Goal: Information Seeking & Learning: Learn about a topic

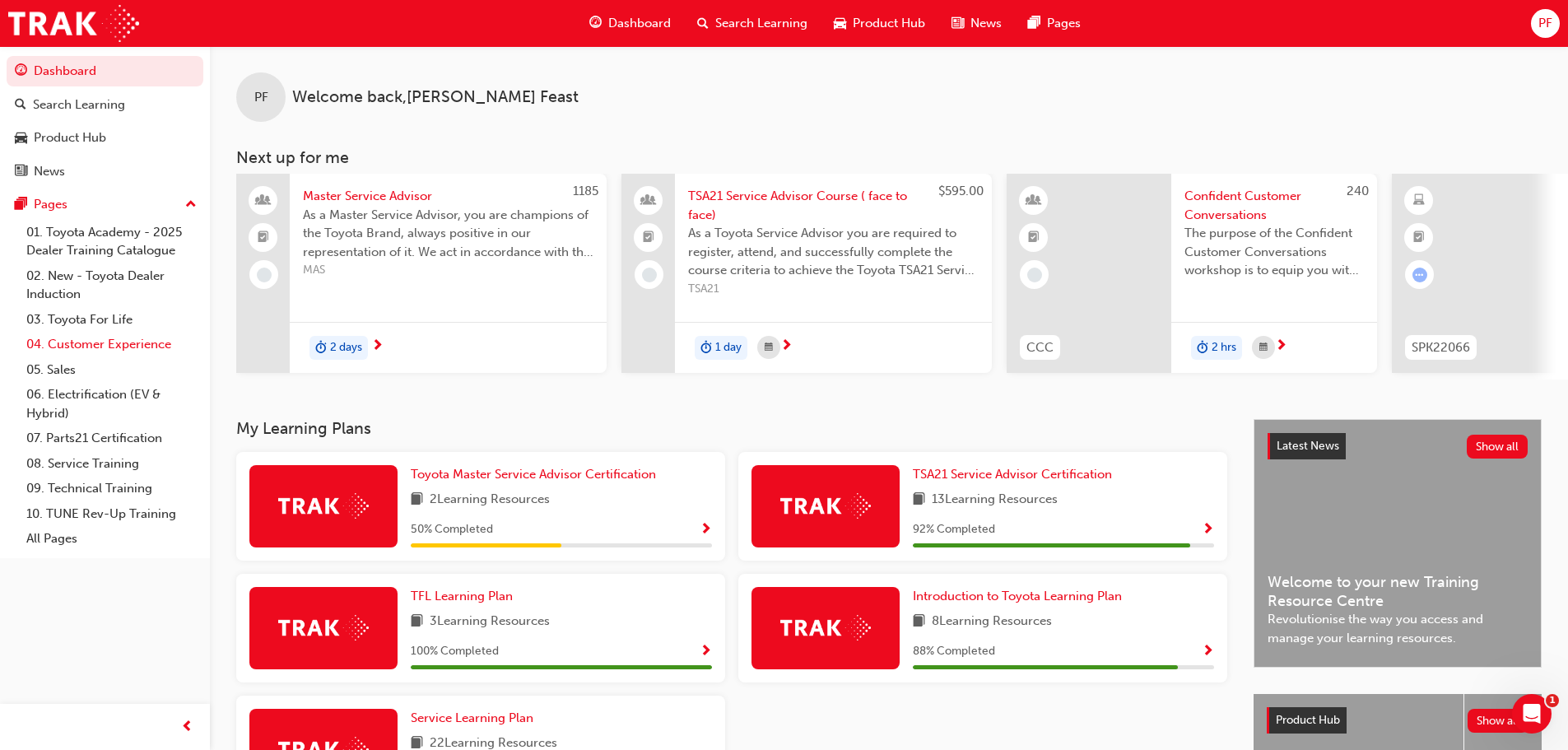
click at [152, 341] on link "04. Customer Experience" at bounding box center [111, 344] width 183 height 25
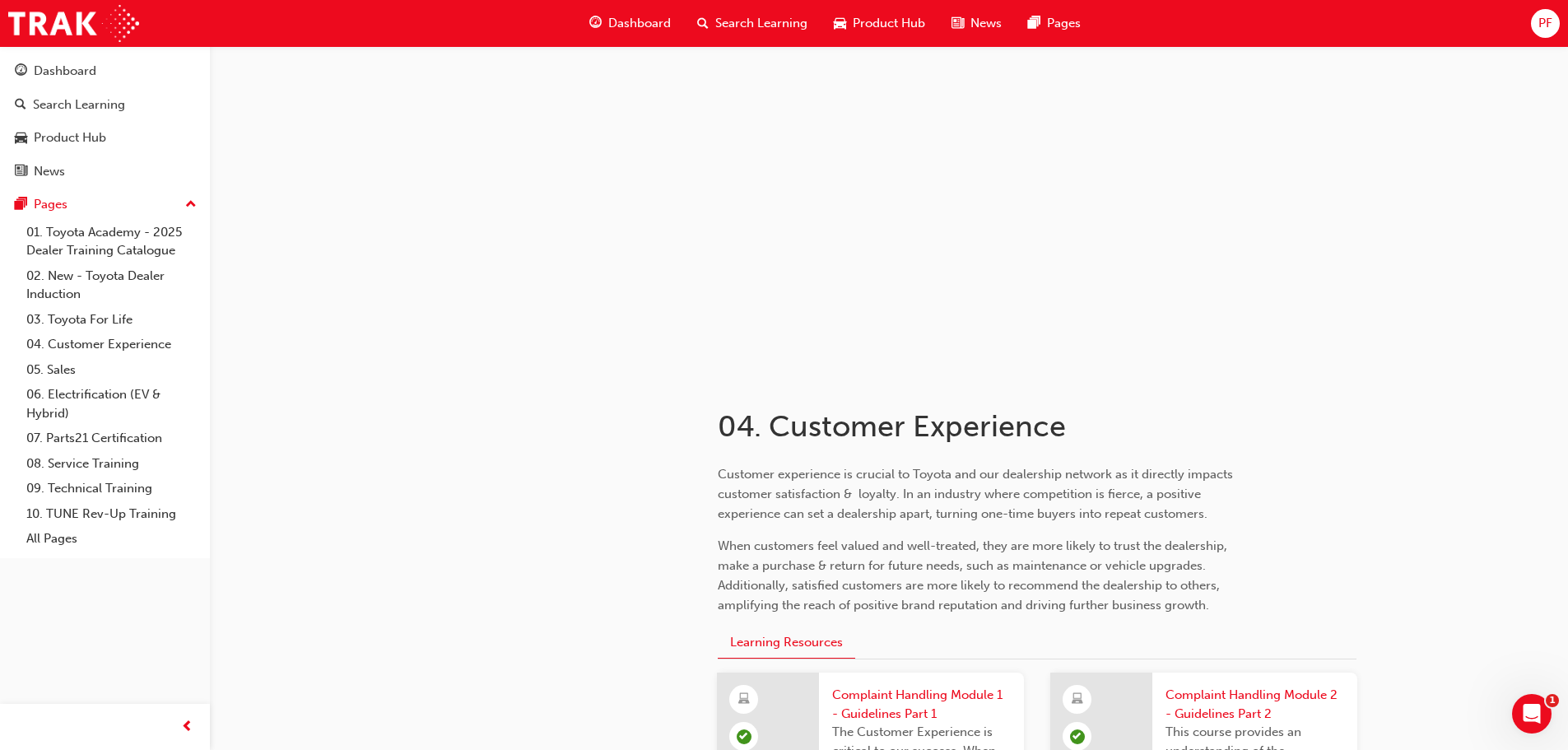
click at [774, 21] on span "Search Learning" at bounding box center [762, 23] width 92 height 19
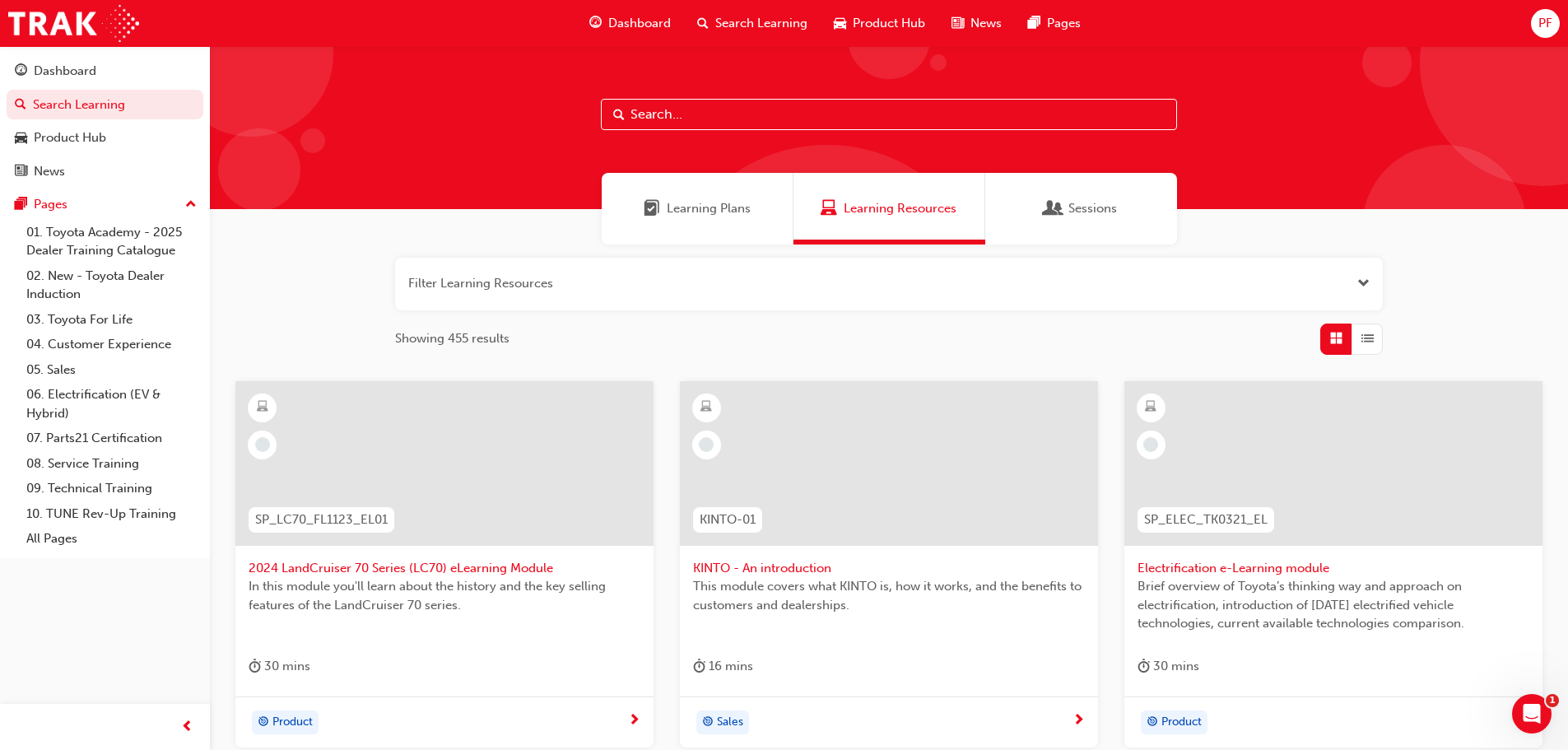
click at [797, 115] on input "text" at bounding box center [889, 115] width 577 height 31
type input "customer relations"
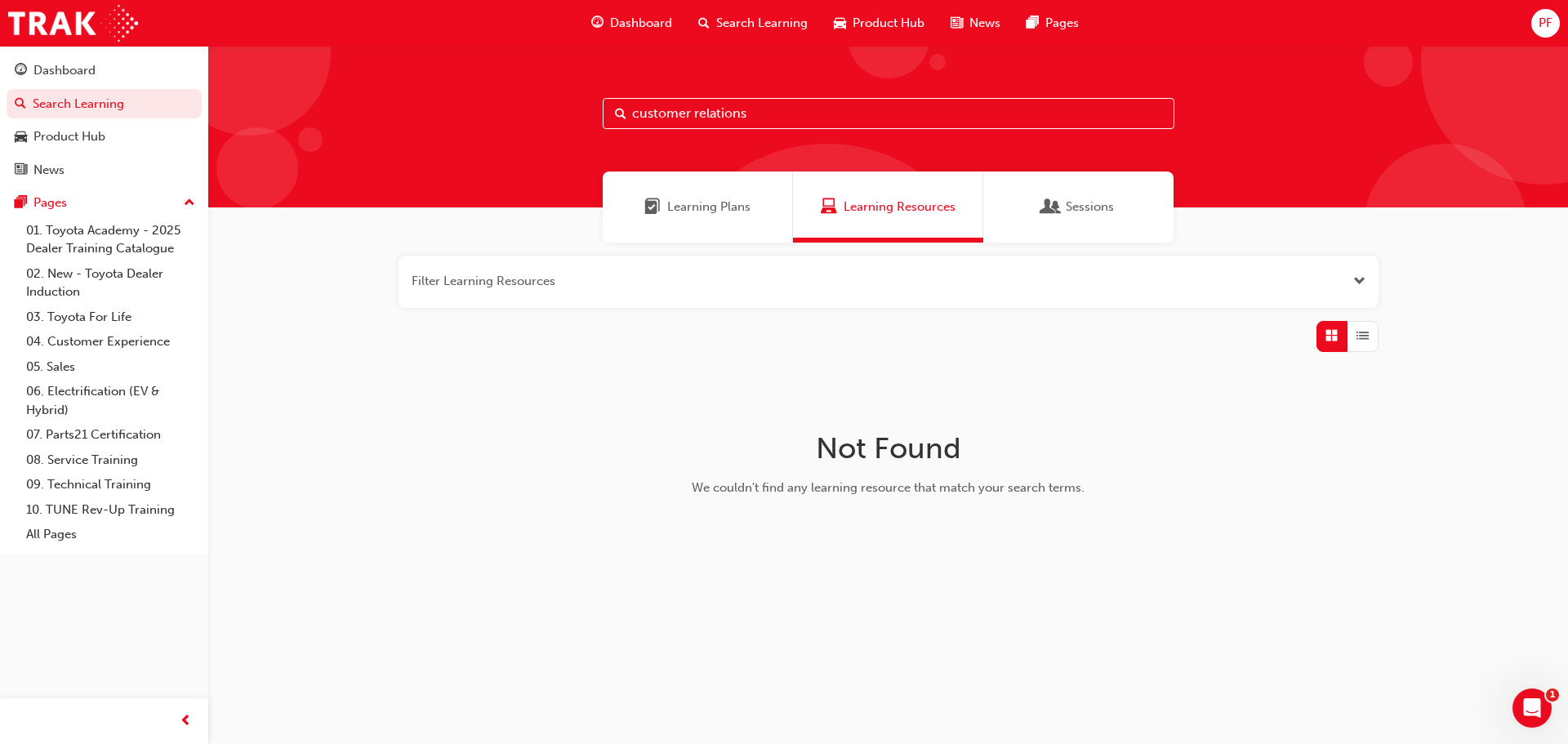
click at [729, 196] on div "Learning Plans" at bounding box center [698, 206] width 191 height 71
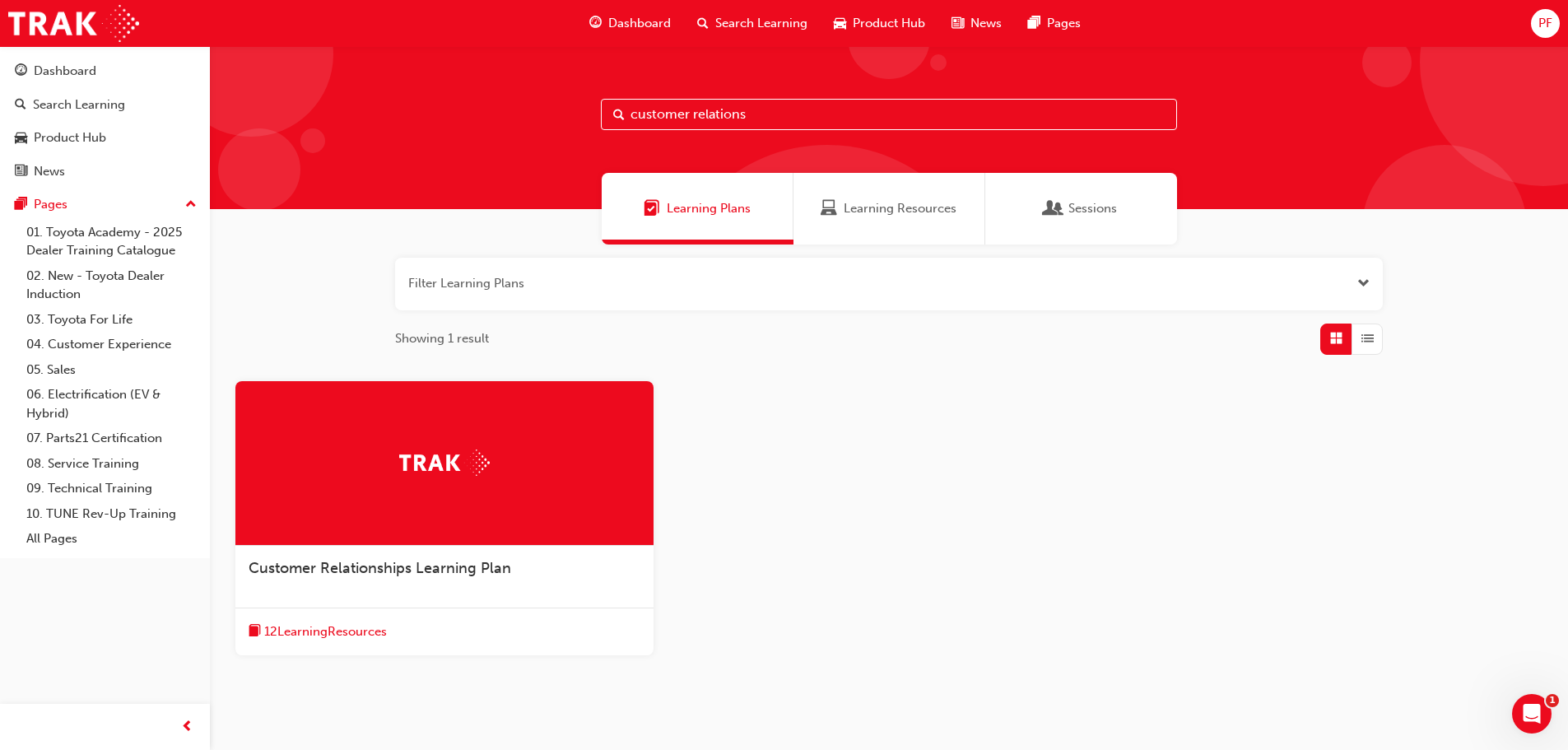
click at [594, 479] on div at bounding box center [444, 464] width 418 height 165
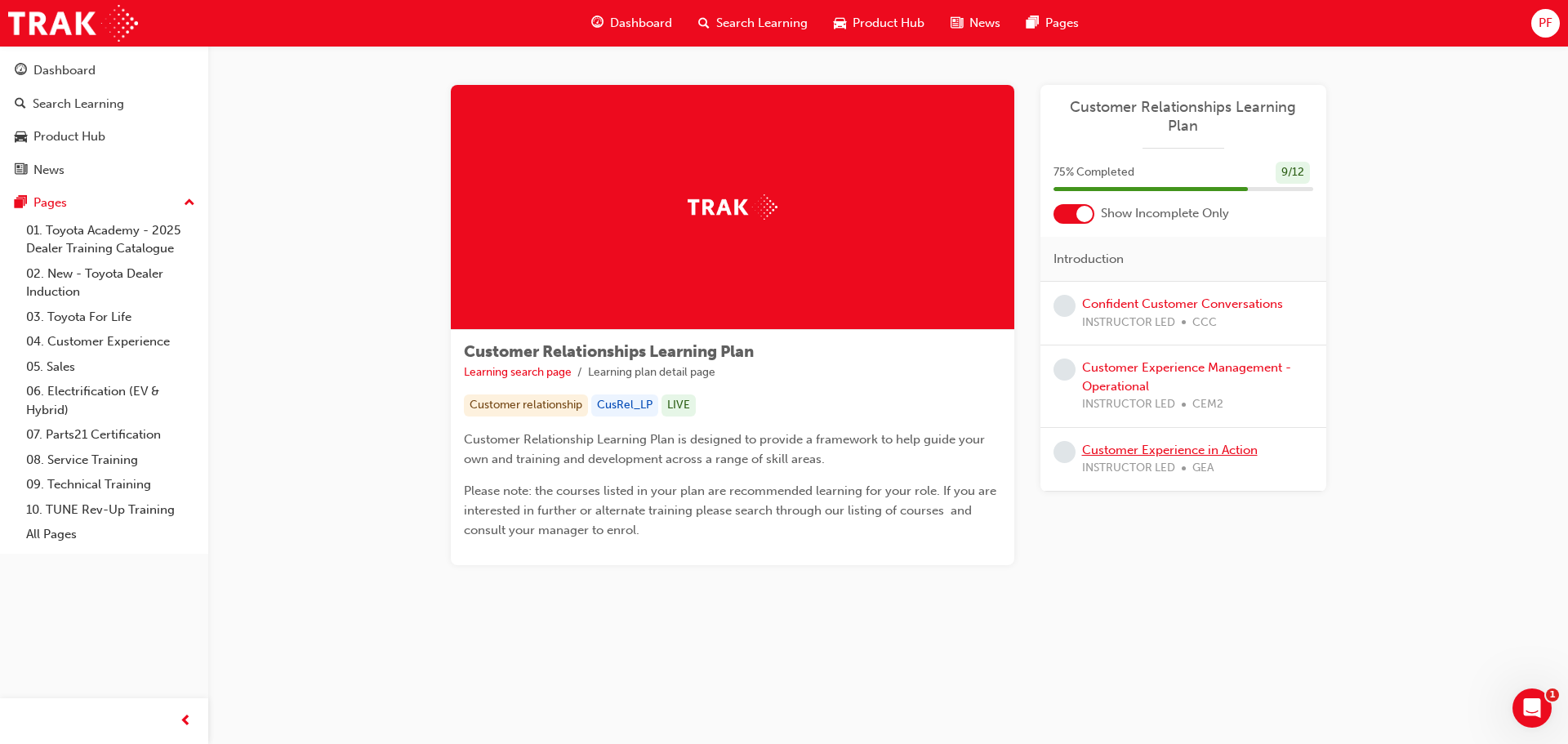
click at [1233, 443] on link "Customer Experience in Action" at bounding box center [1169, 449] width 175 height 15
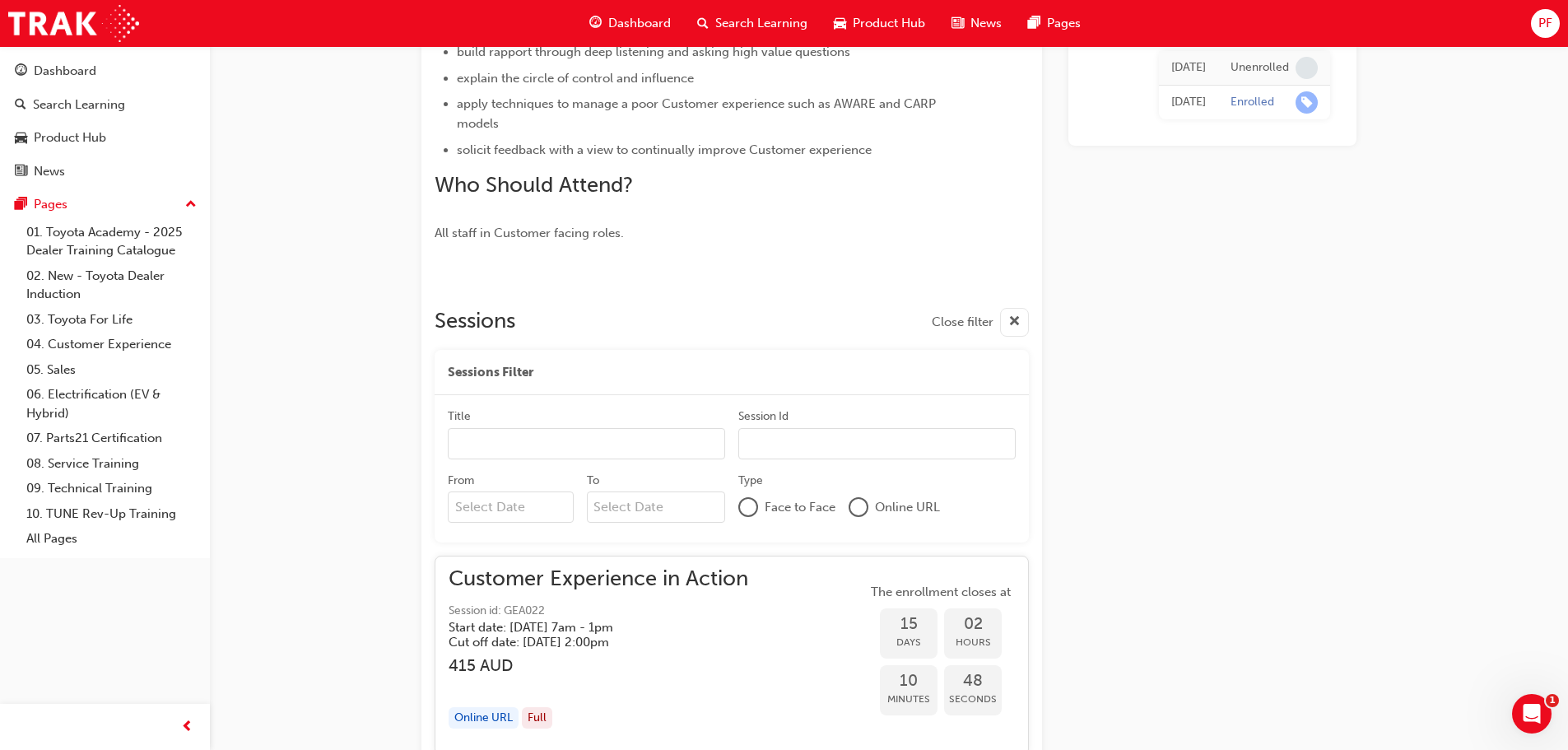
scroll to position [741, 0]
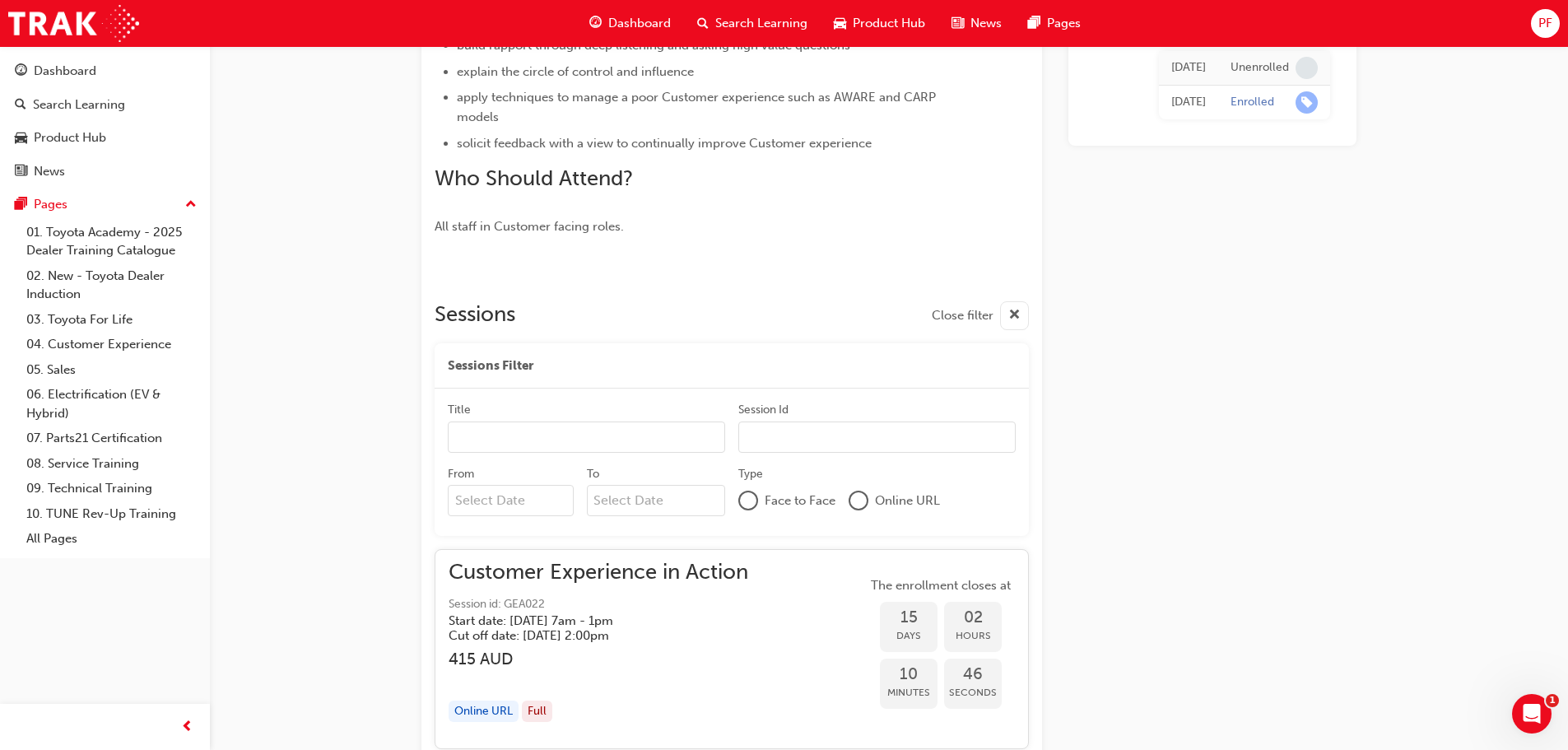
click at [878, 501] on span "Online URL" at bounding box center [907, 500] width 65 height 19
click at [857, 500] on div at bounding box center [858, 500] width 17 height 17
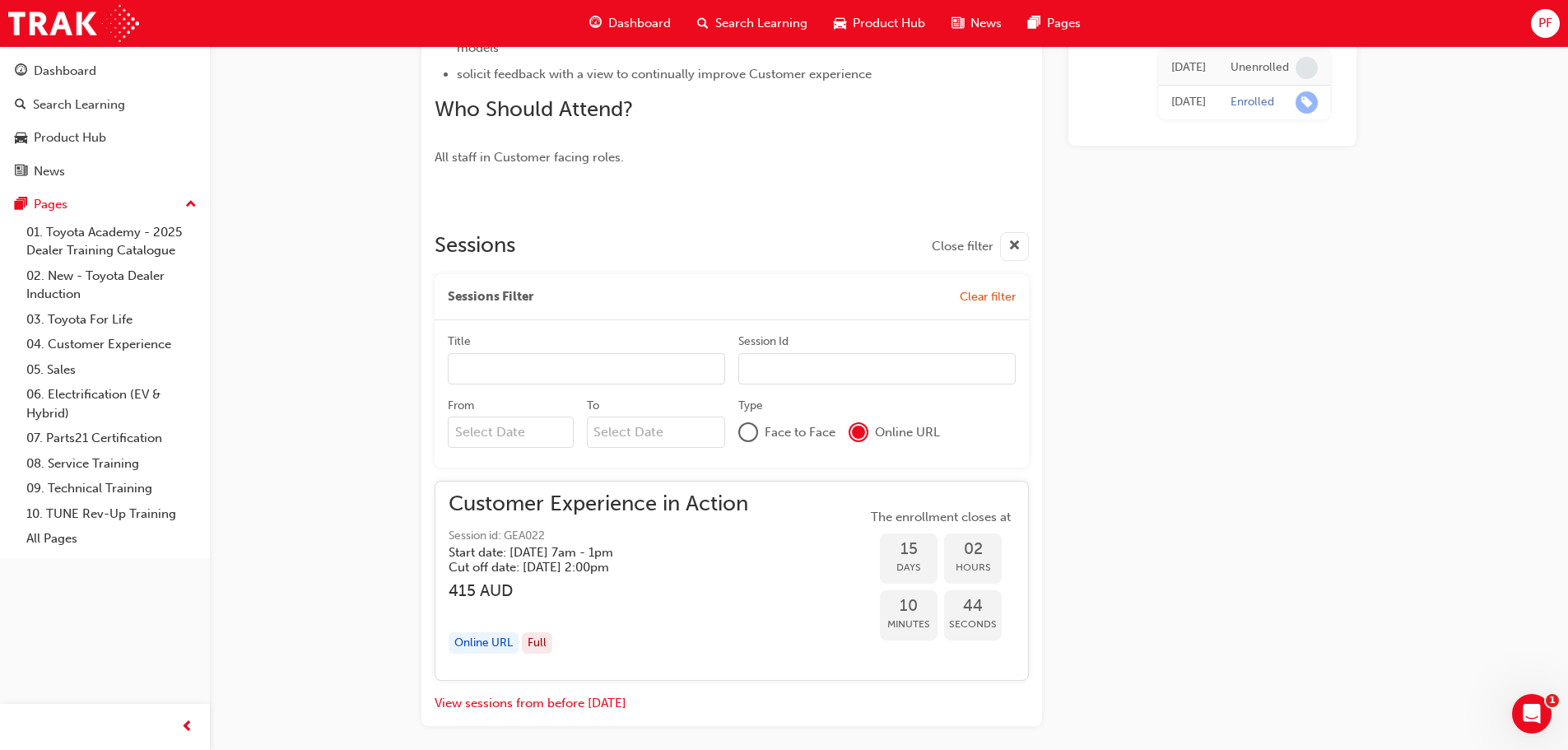
scroll to position [879, 0]
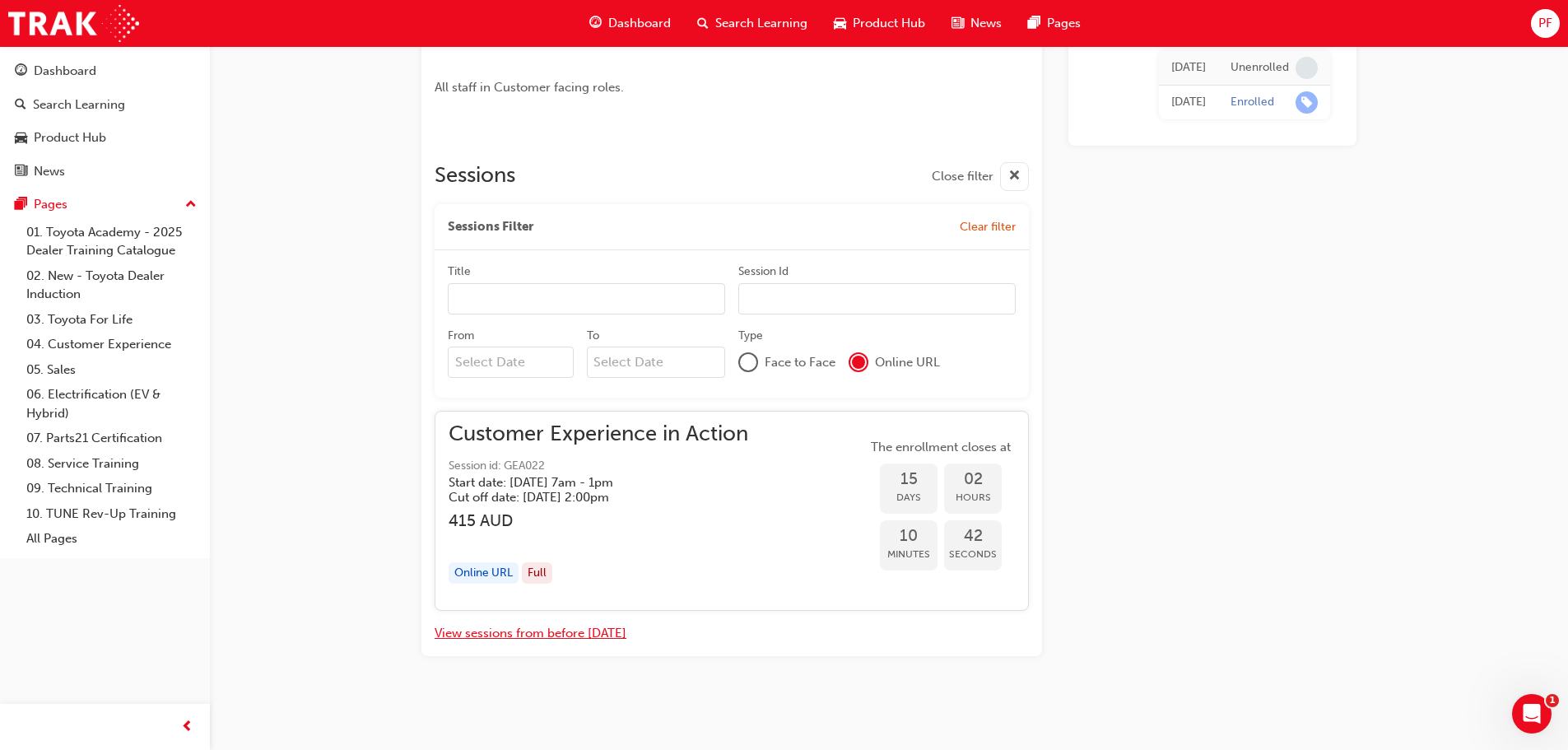
click at [576, 624] on button "View sessions from before [DATE]" at bounding box center [531, 632] width 192 height 19
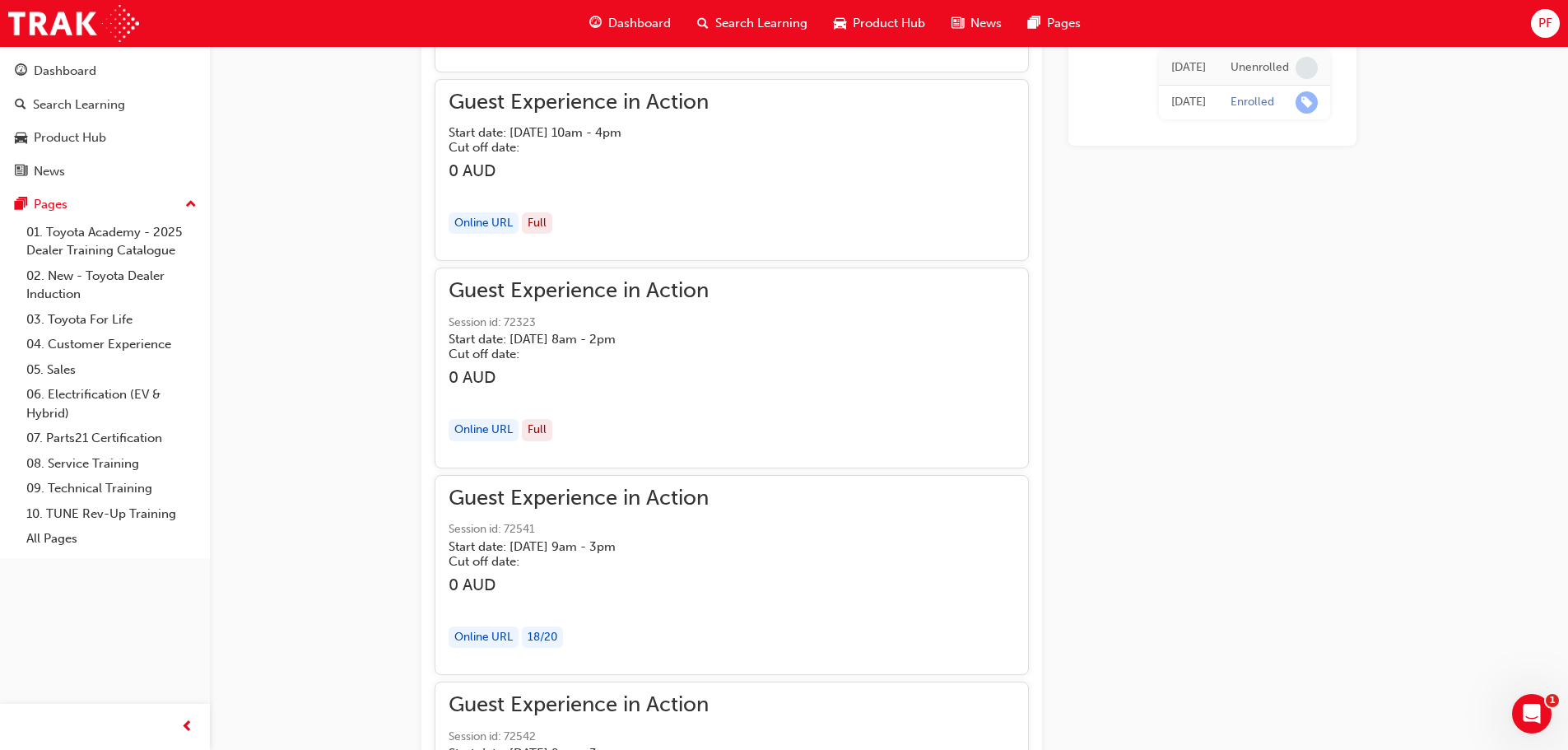
scroll to position [1209, 0]
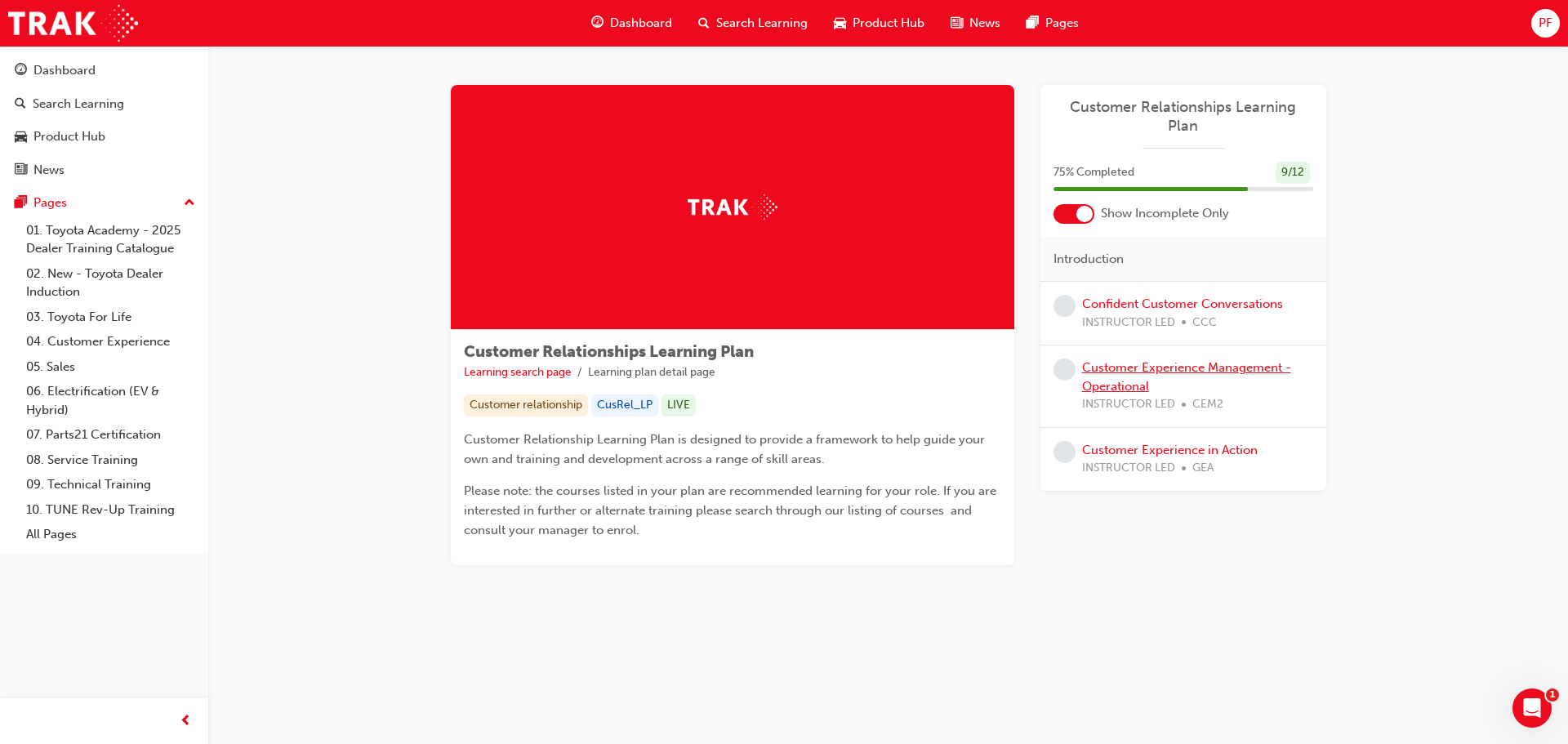
click at [1223, 360] on link "Customer Experience Management - Operational" at bounding box center [1186, 376] width 209 height 33
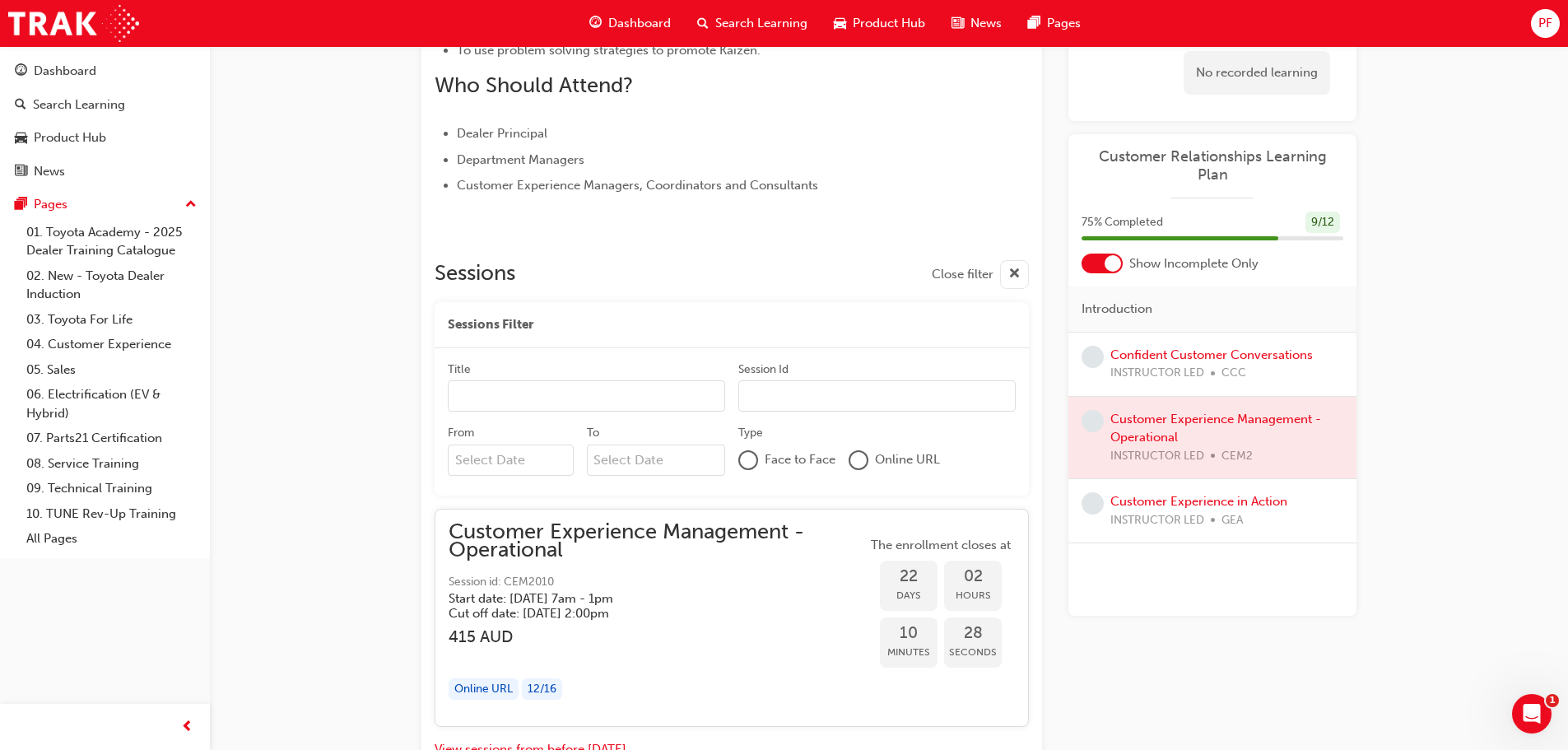
scroll to position [762, 0]
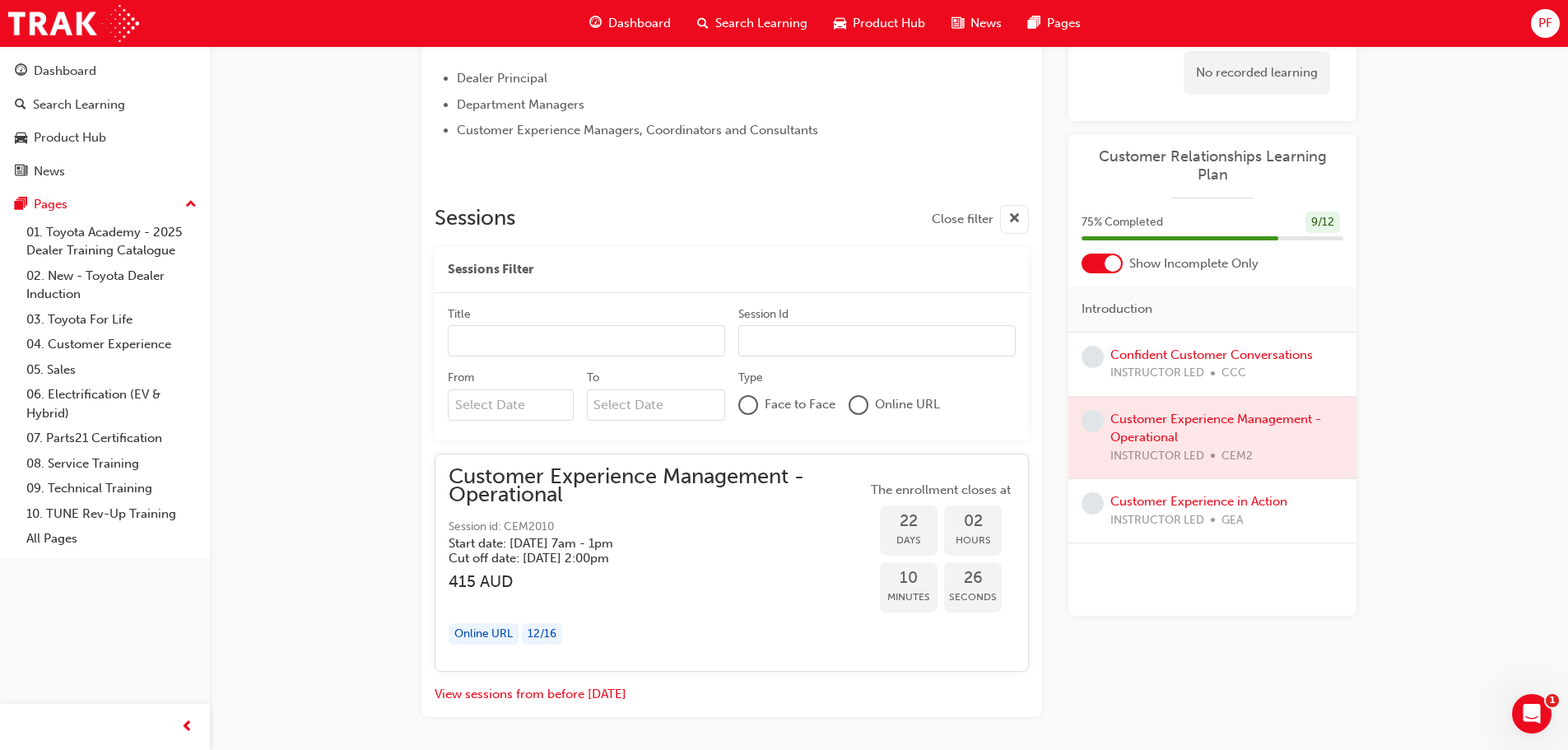
click at [746, 571] on div "Customer Experience Management - Operational Session id: CEM2010 Start date: [D…" at bounding box center [658, 563] width 418 height 191
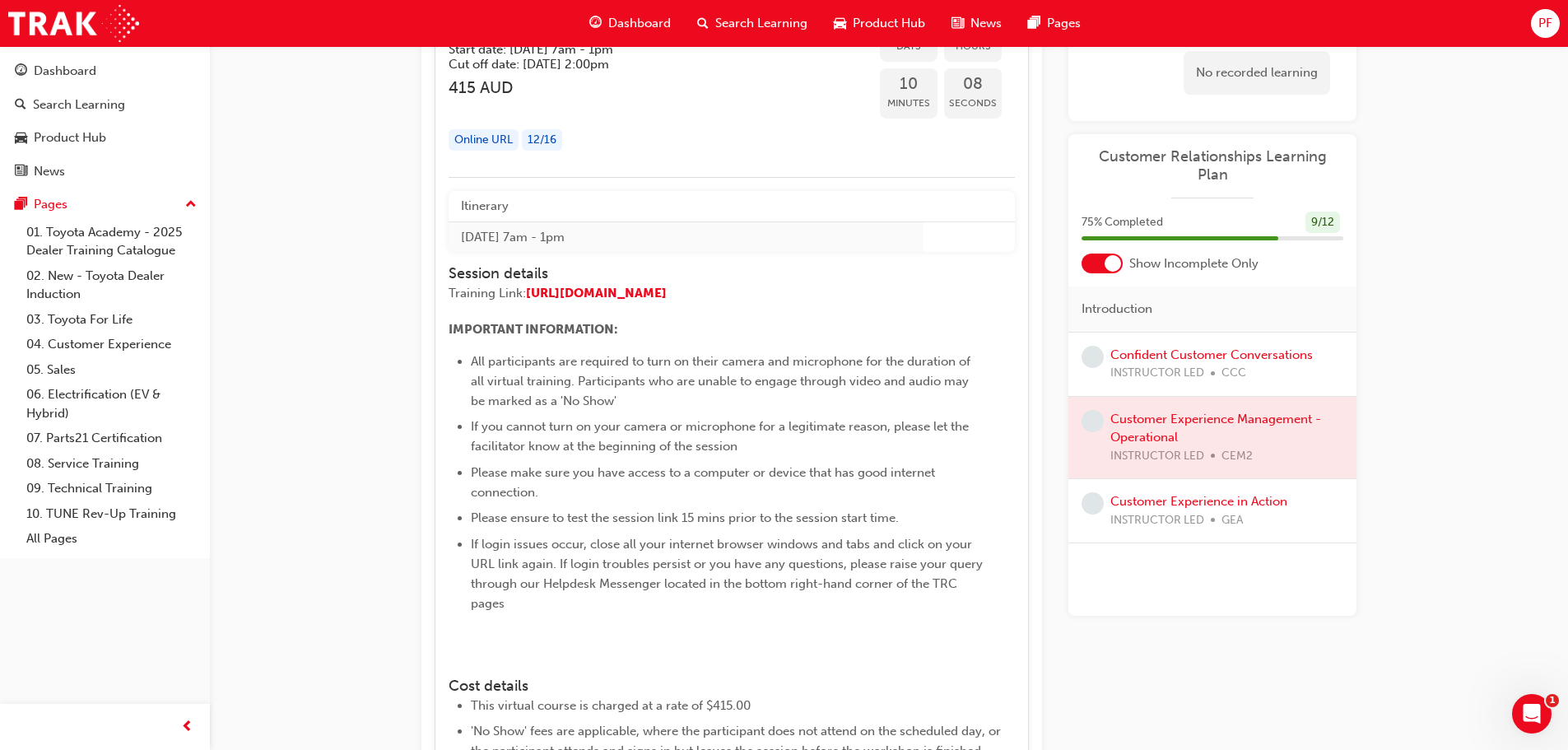
scroll to position [1338, 0]
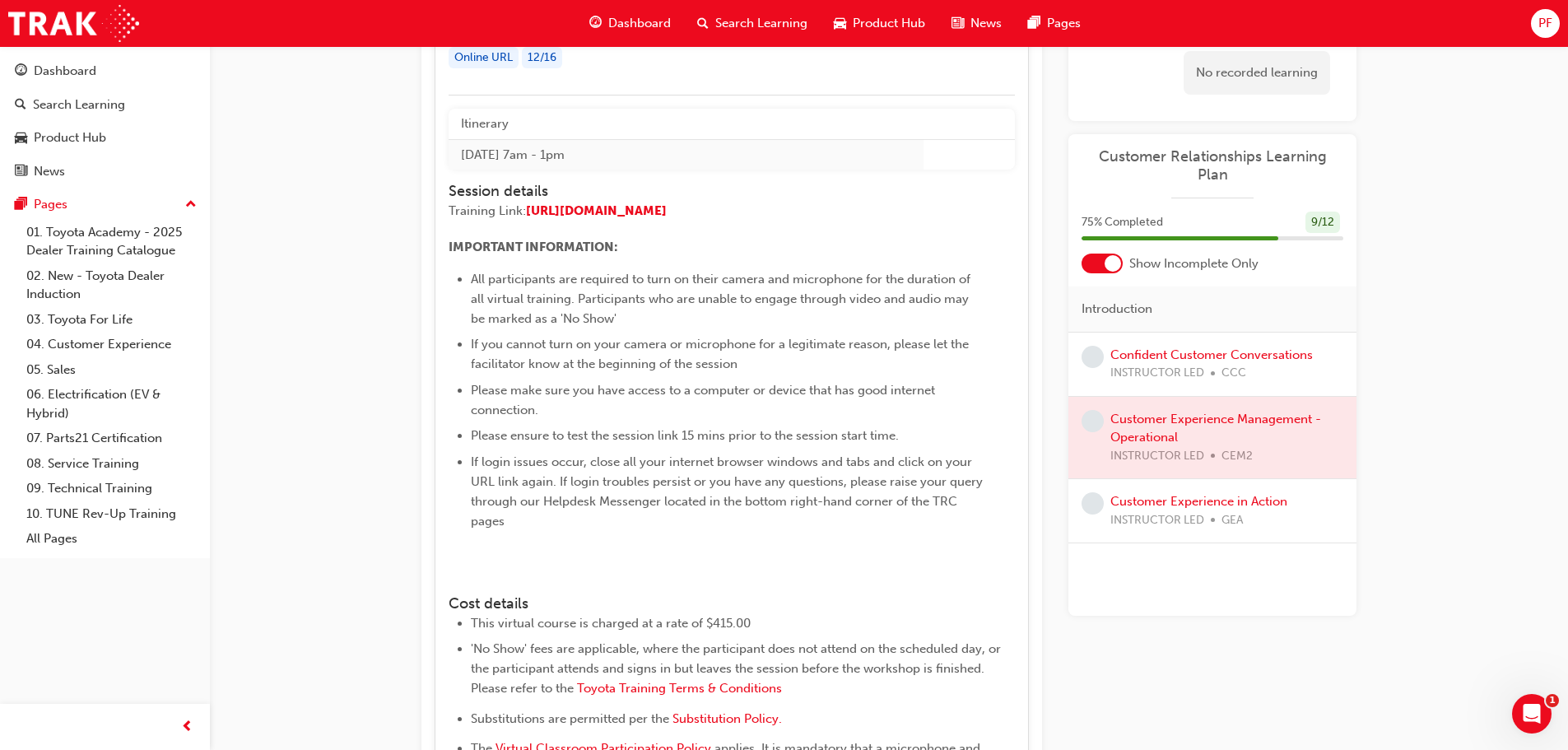
click at [449, 576] on img at bounding box center [449, 576] width 0 height 0
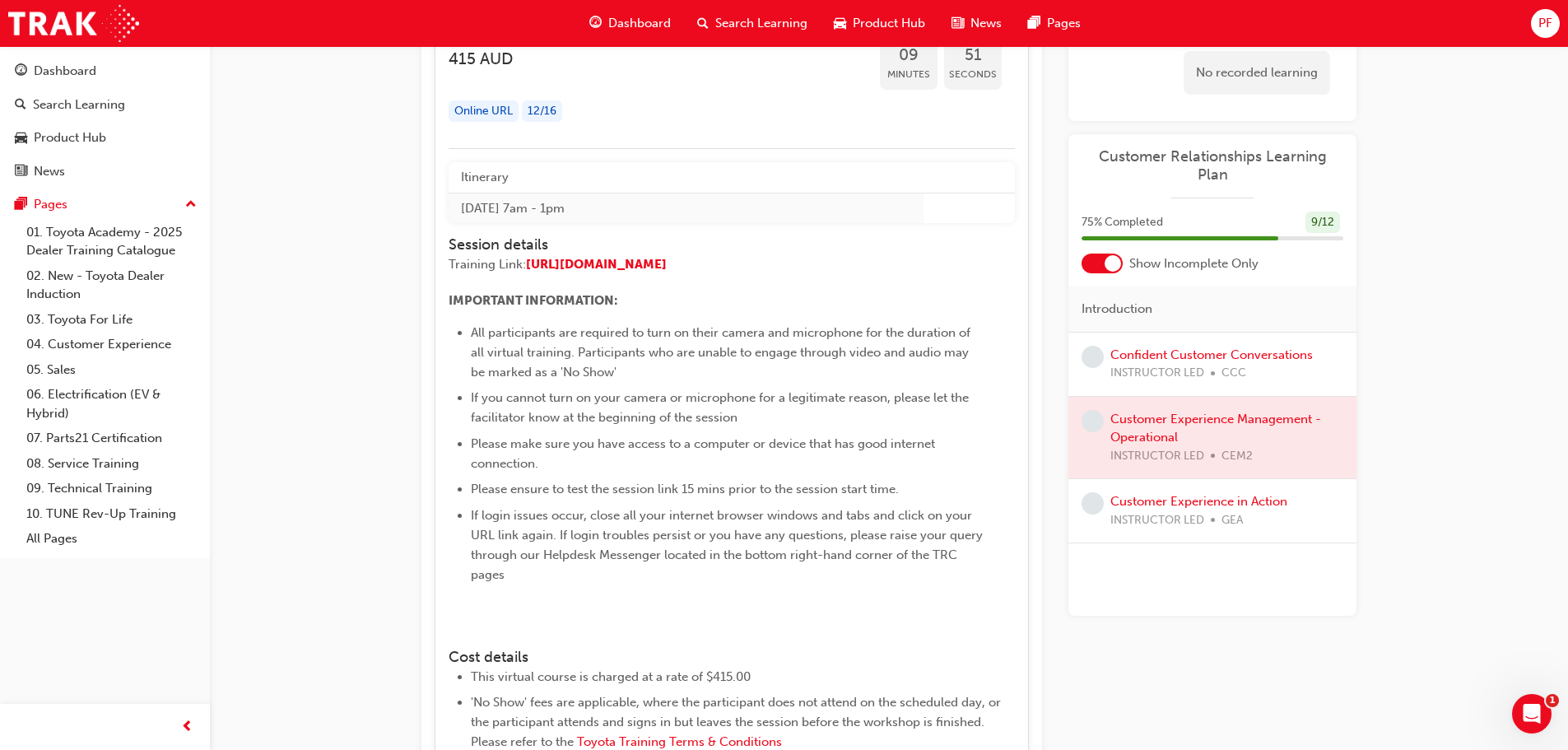
scroll to position [1256, 0]
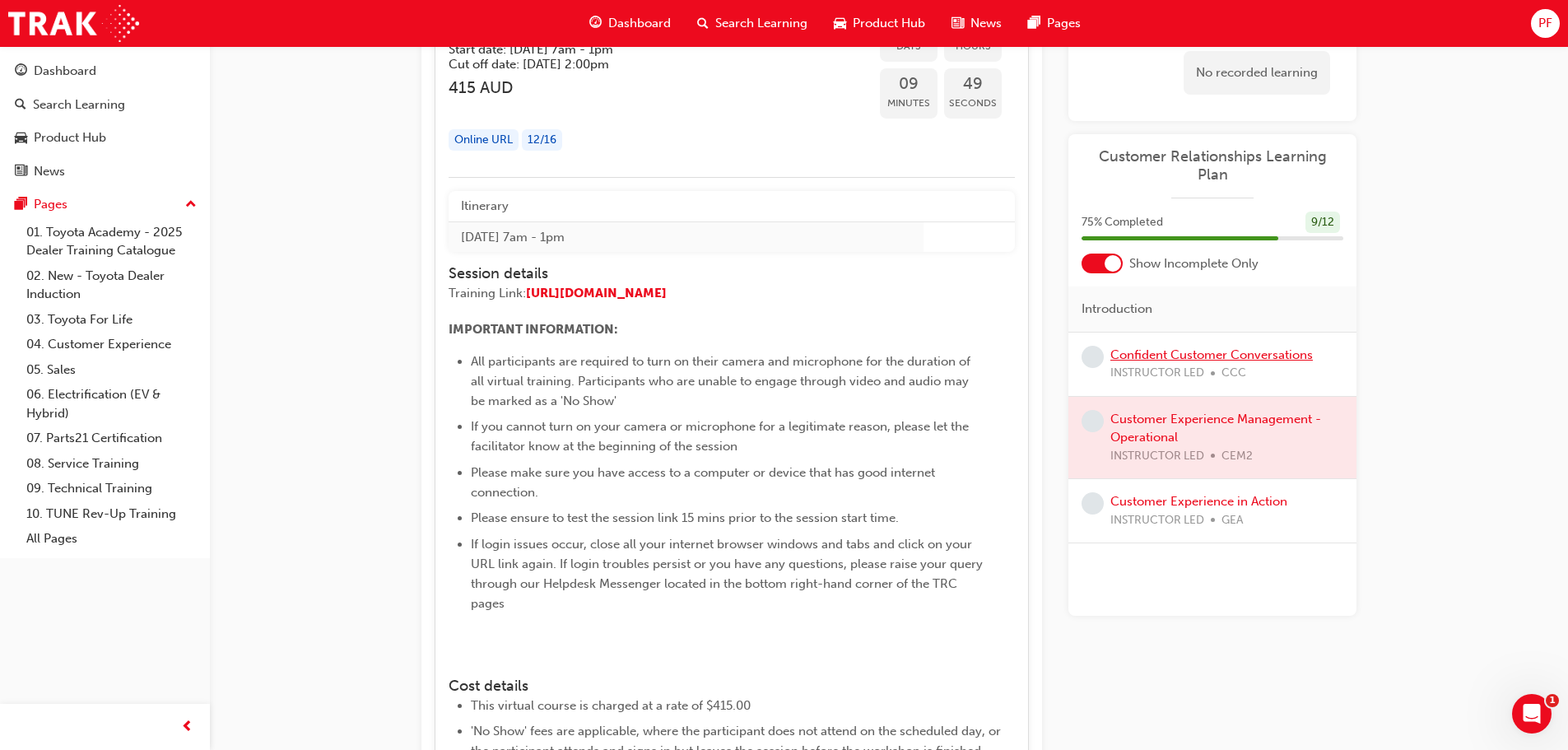
click at [1207, 347] on link "Confident Customer Conversations" at bounding box center [1211, 354] width 203 height 15
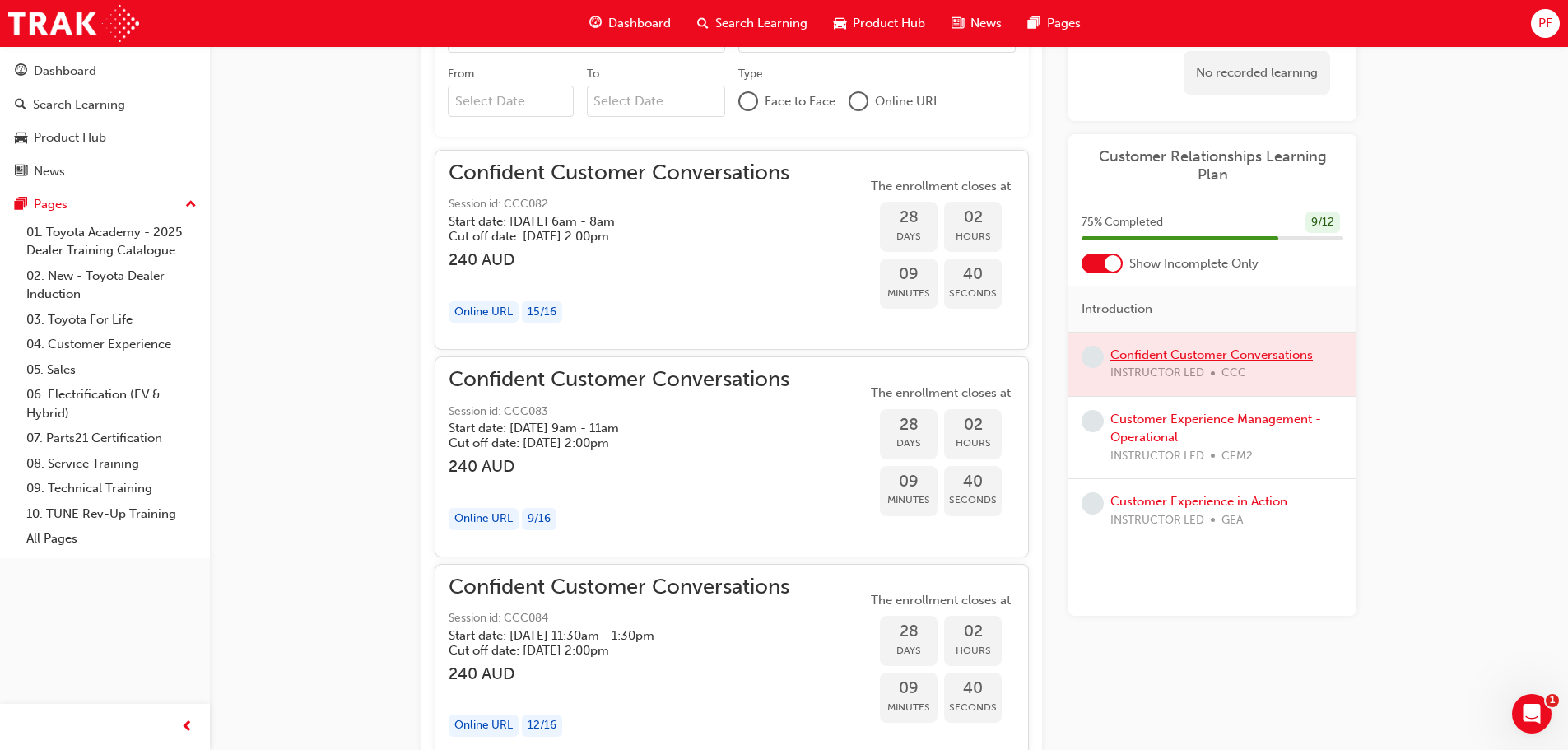
scroll to position [1171, 0]
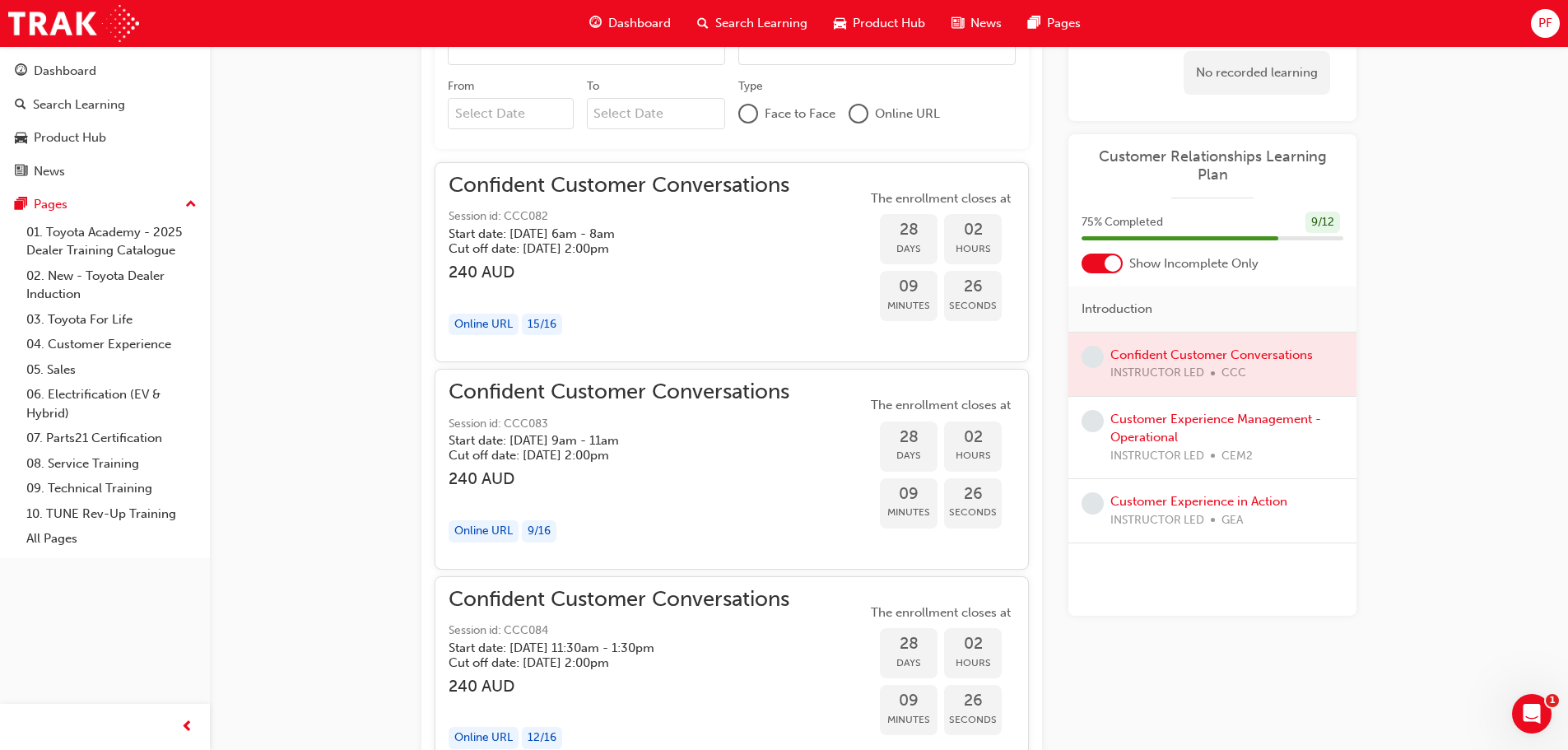
click at [650, 497] on div "button" at bounding box center [620, 498] width 341 height 19
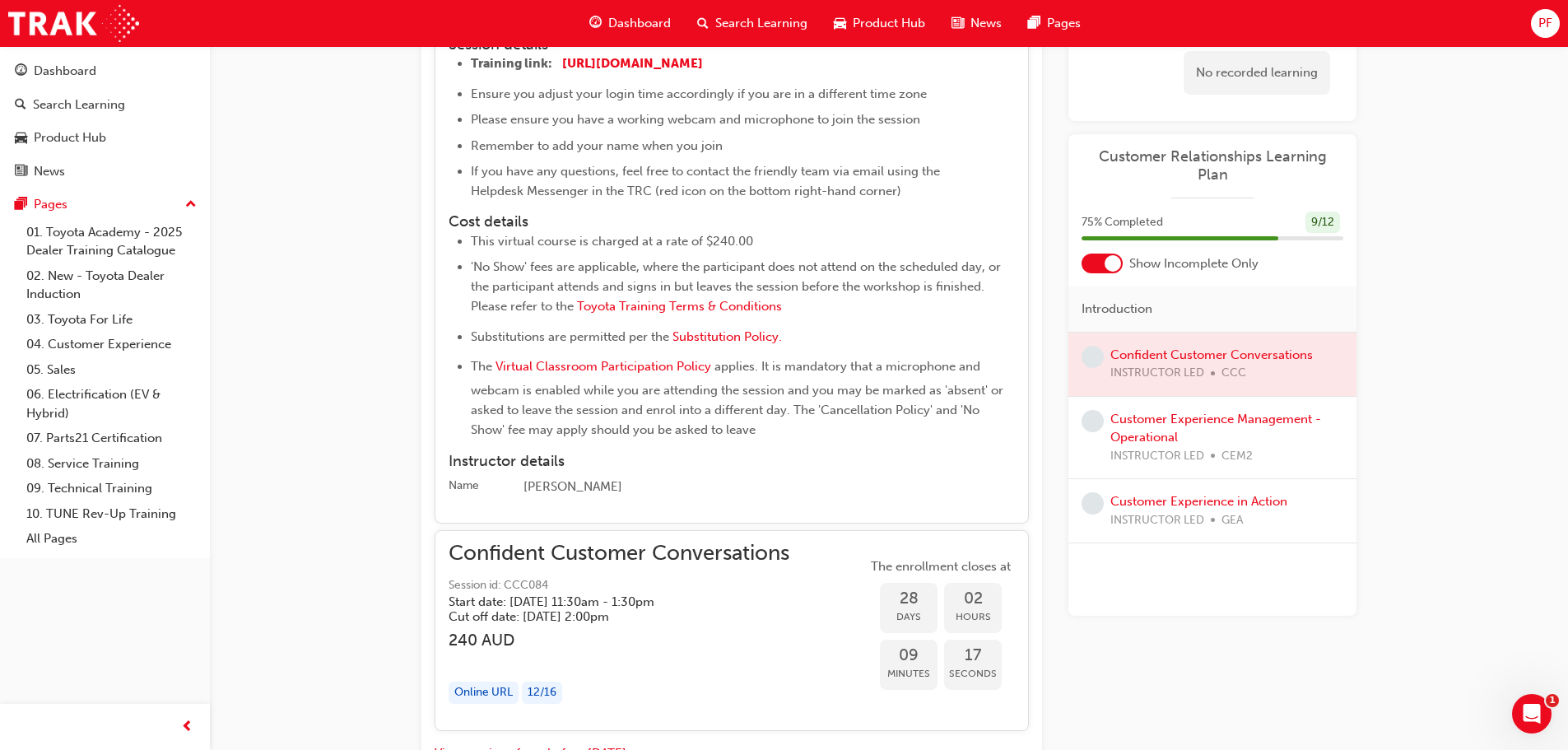
scroll to position [1828, 0]
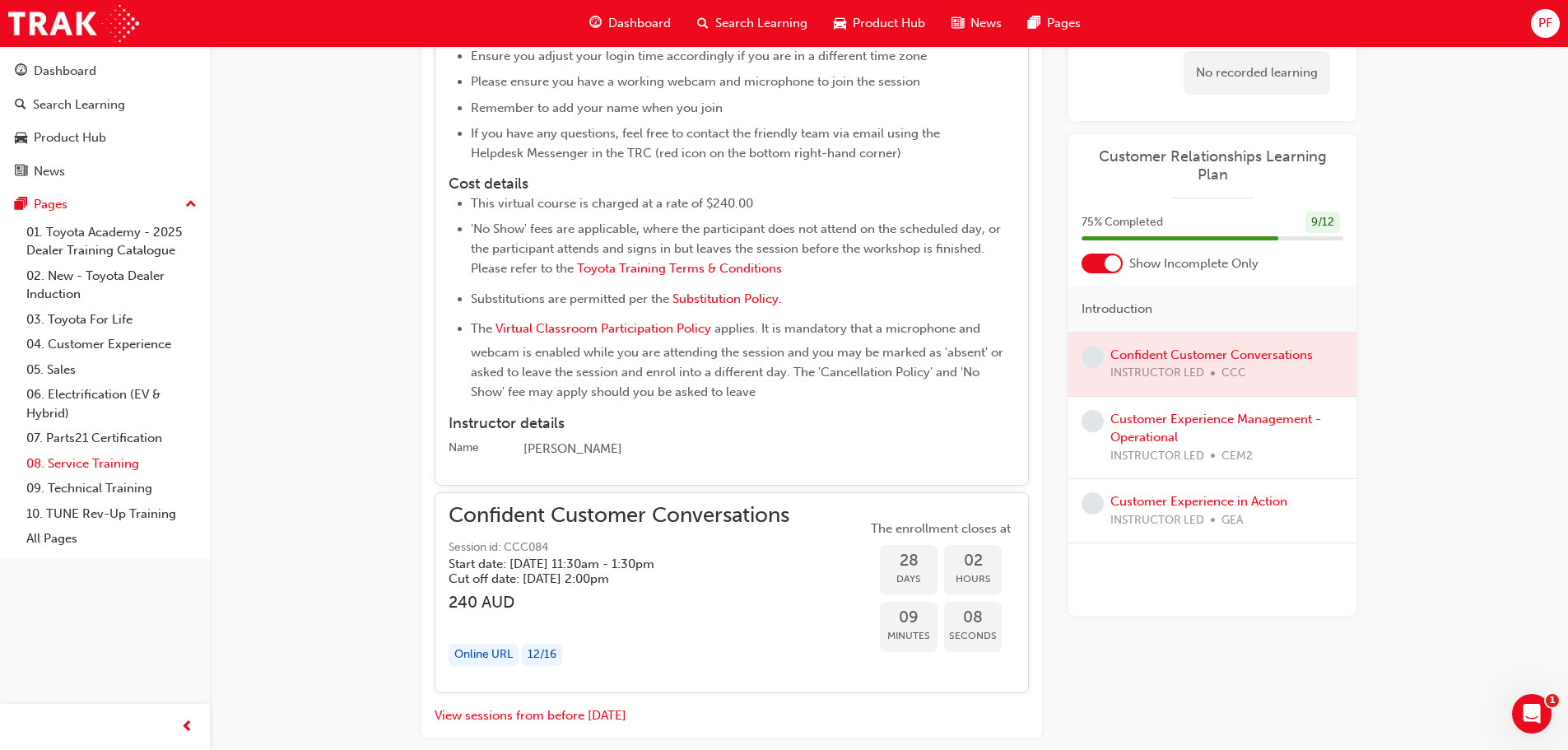
click at [103, 465] on link "08. Service Training" at bounding box center [111, 464] width 183 height 25
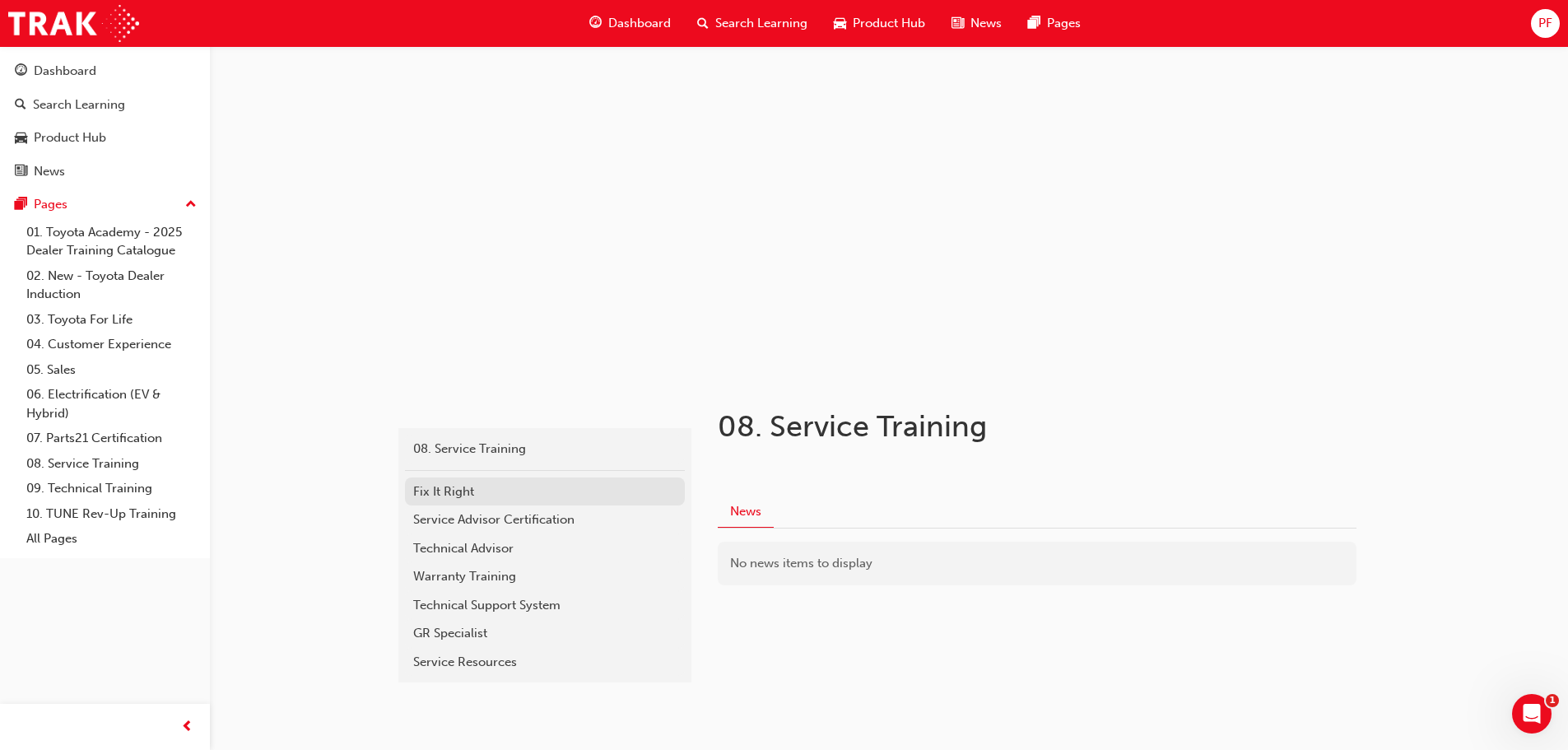
click at [455, 487] on div "Fix It Right" at bounding box center [544, 491] width 264 height 19
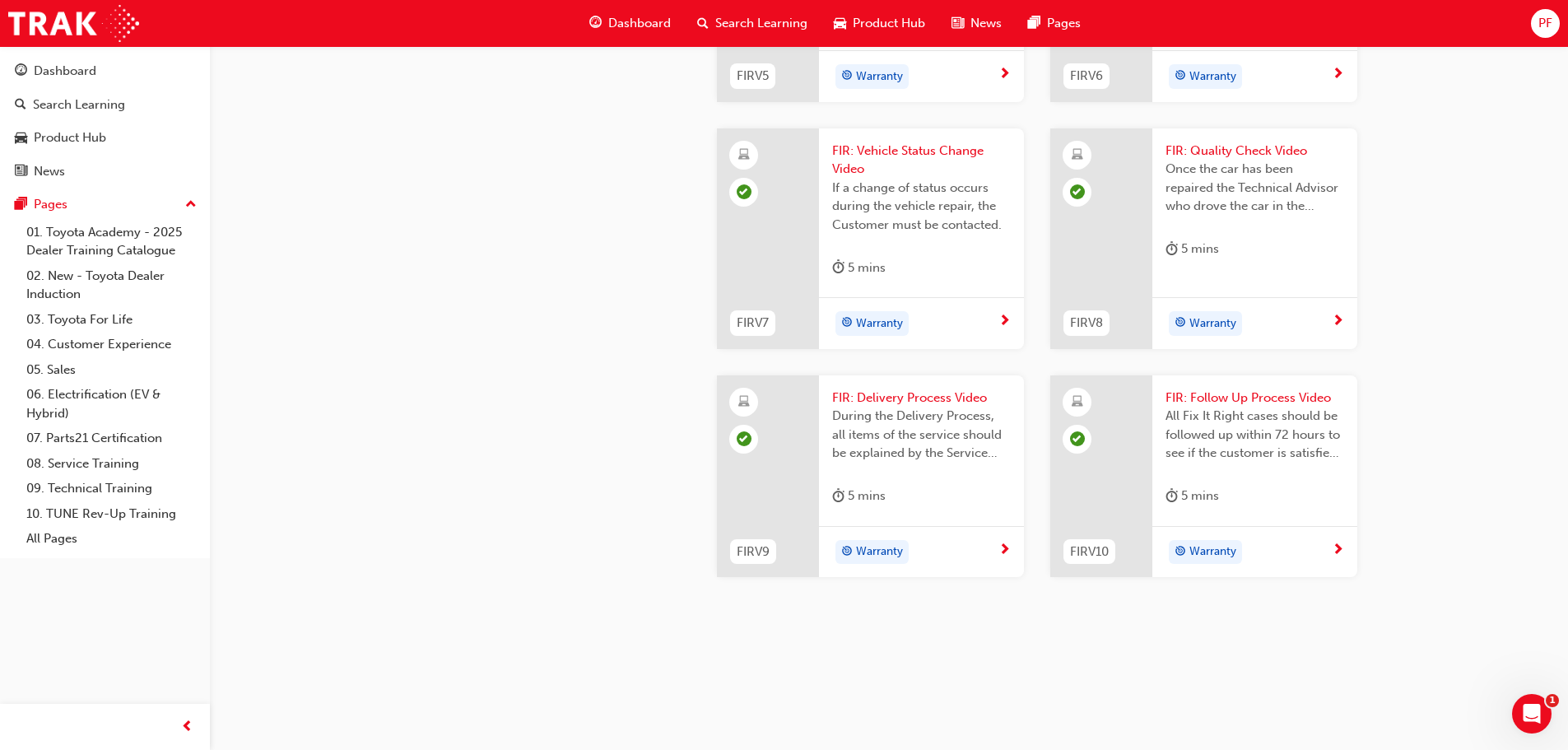
scroll to position [1728, 0]
